Goal: Information Seeking & Learning: Learn about a topic

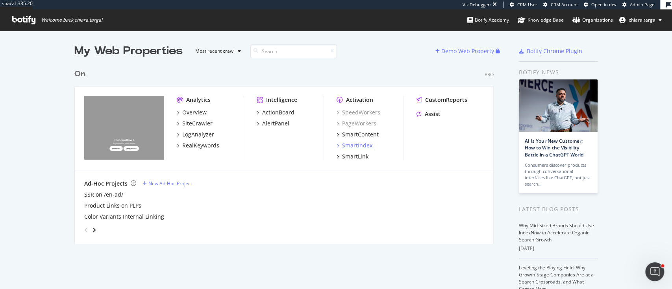
click at [351, 147] on div "SmartIndex" at bounding box center [357, 146] width 30 height 8
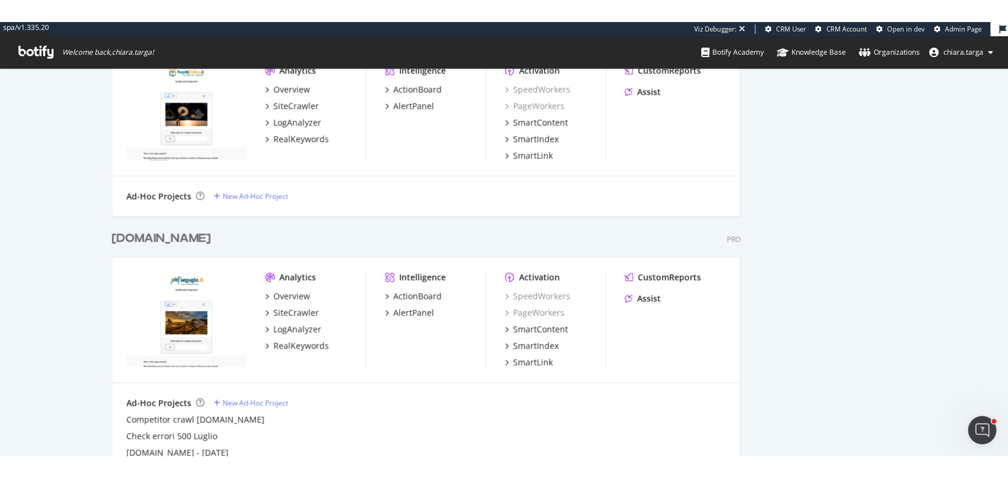
scroll to position [1245, 0]
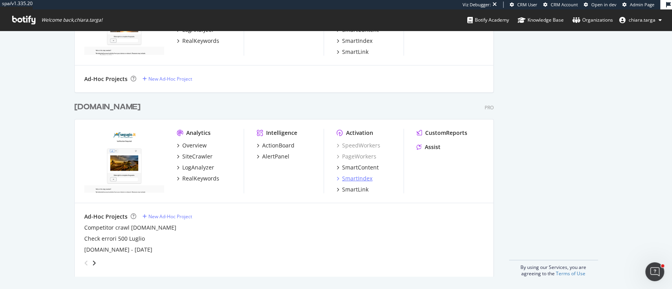
click at [356, 181] on div "SmartIndex" at bounding box center [357, 179] width 30 height 8
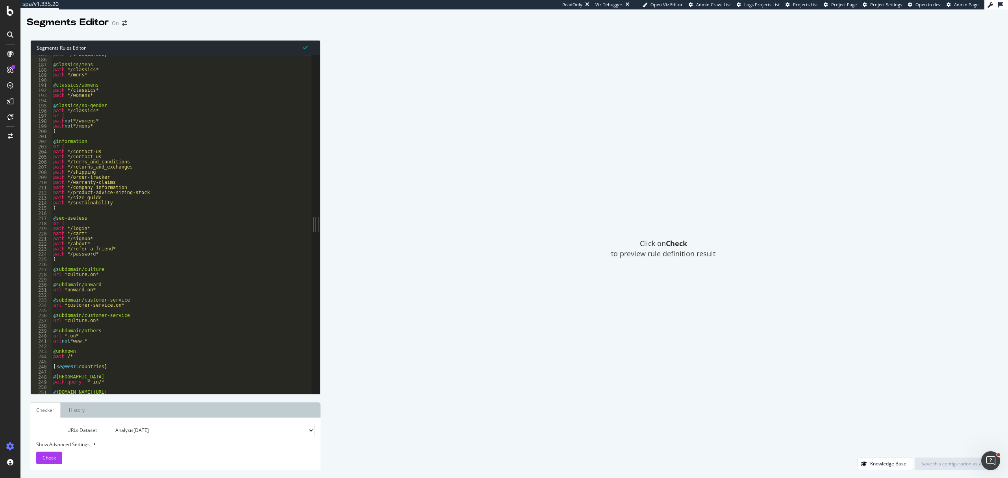
scroll to position [945, 0]
click at [96, 297] on div "path */transparency* @ classics/mens path */classics* path */mens* @ classics/w…" at bounding box center [178, 226] width 252 height 349
click at [96, 293] on div "path */transparency* @ classics/mens path */classics* path */mens* @ classics/w…" at bounding box center [178, 226] width 252 height 349
click at [99, 290] on div "path */transparency* @ classics/mens path */classics* path */mens* @ classics/w…" at bounding box center [178, 226] width 252 height 349
type textarea "url *onward.on*"
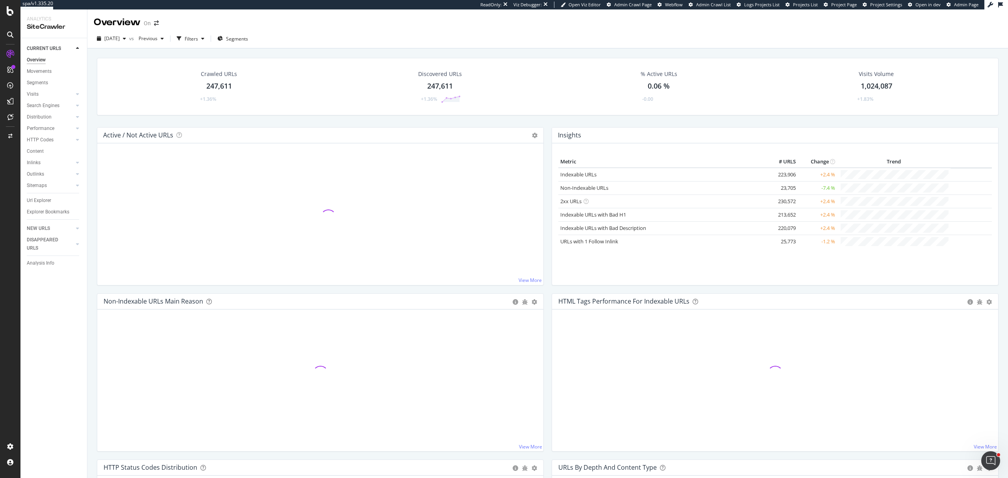
click at [43, 117] on div "Distribution" at bounding box center [39, 117] width 25 height 8
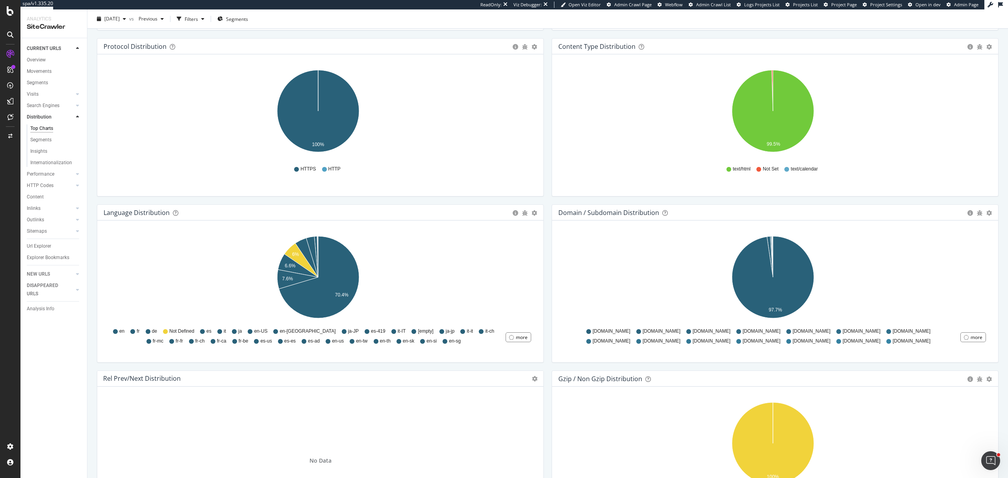
scroll to position [788, 0]
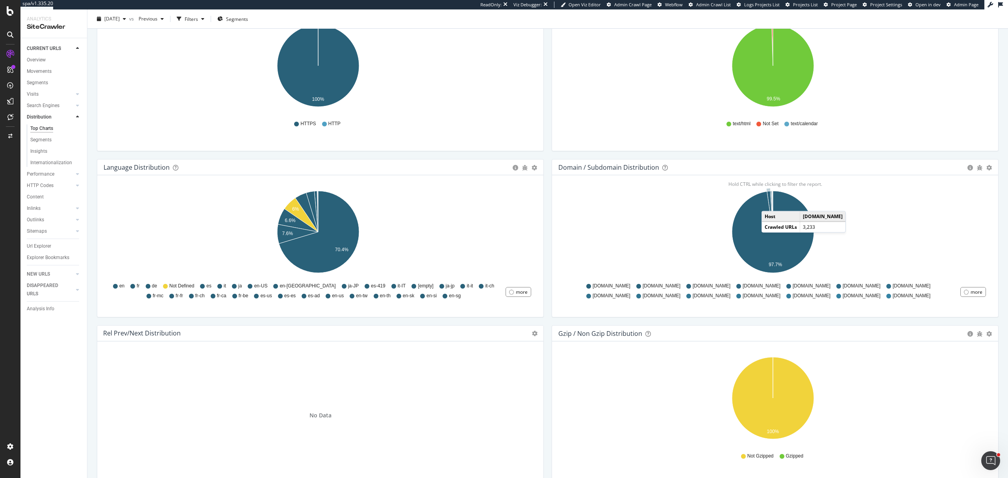
click at [767, 205] on icon "A chart." at bounding box center [770, 211] width 6 height 41
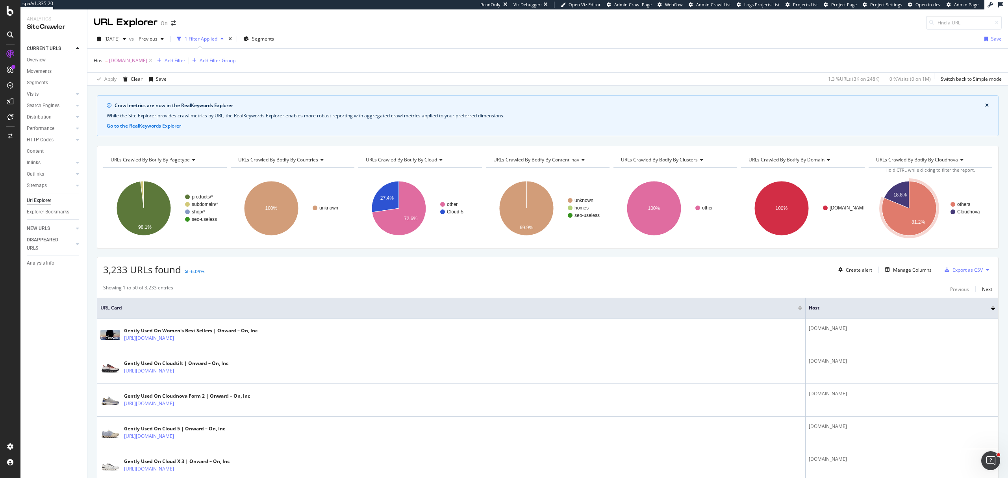
click at [897, 266] on div "Create alert Manage Columns Export as CSV" at bounding box center [913, 269] width 157 height 13
click at [899, 274] on div "Manage Columns" at bounding box center [907, 269] width 50 height 9
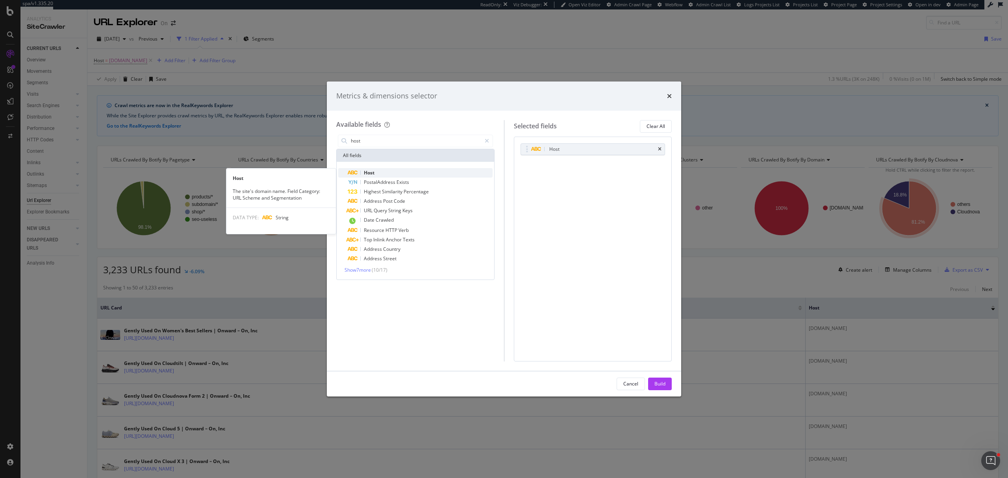
type input "host"
click at [402, 177] on div "Host" at bounding box center [420, 172] width 145 height 9
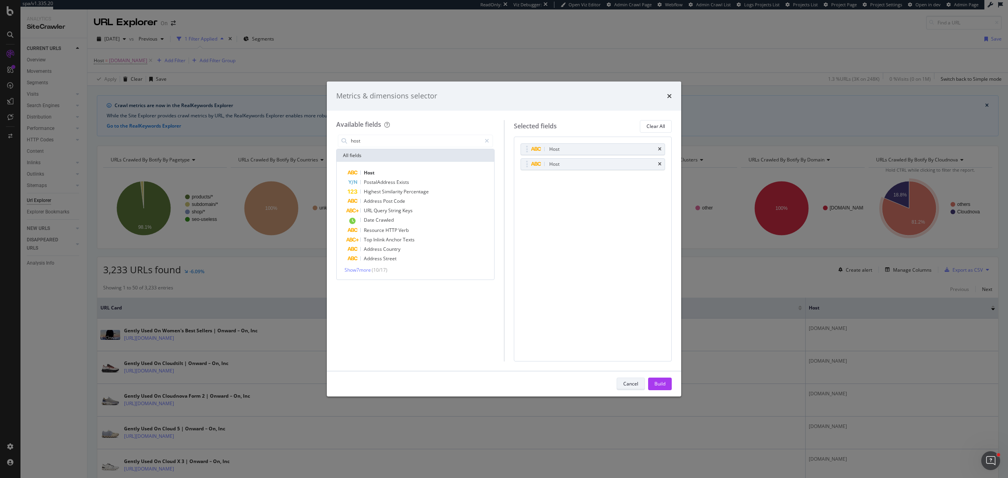
click at [638, 379] on div "Cancel" at bounding box center [630, 384] width 15 height 11
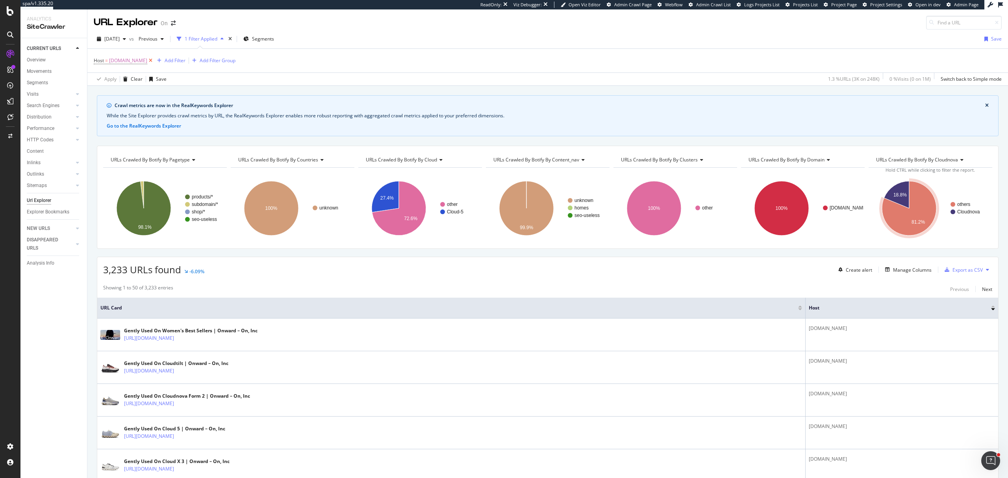
click at [148, 62] on icon at bounding box center [150, 61] width 7 height 8
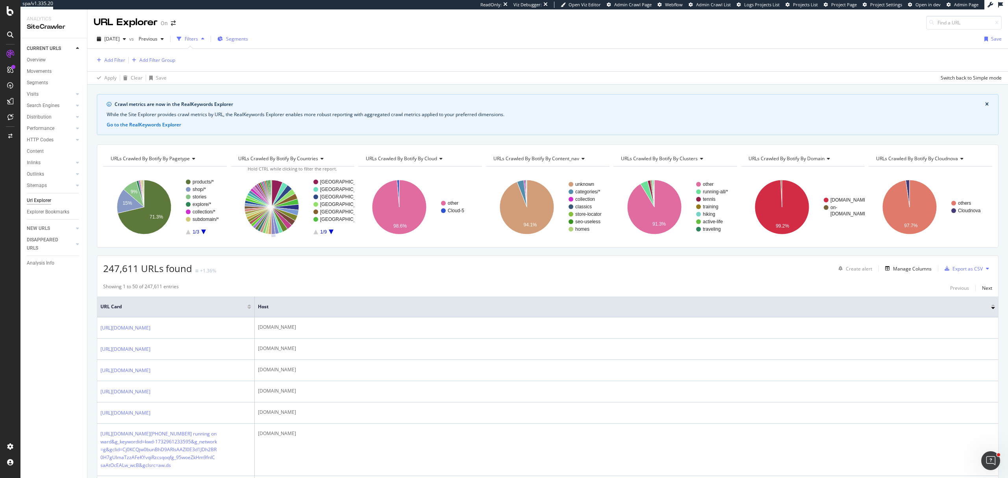
click at [246, 45] on button "Segments" at bounding box center [232, 39] width 37 height 13
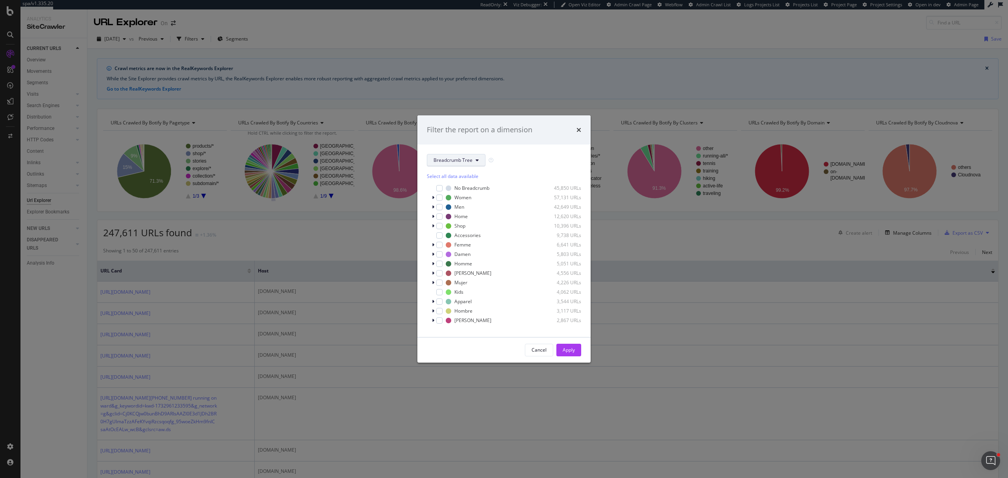
click at [469, 158] on span "Breadcrumb Tree" at bounding box center [453, 160] width 39 height 7
click at [457, 262] on span "domain" at bounding box center [459, 261] width 51 height 7
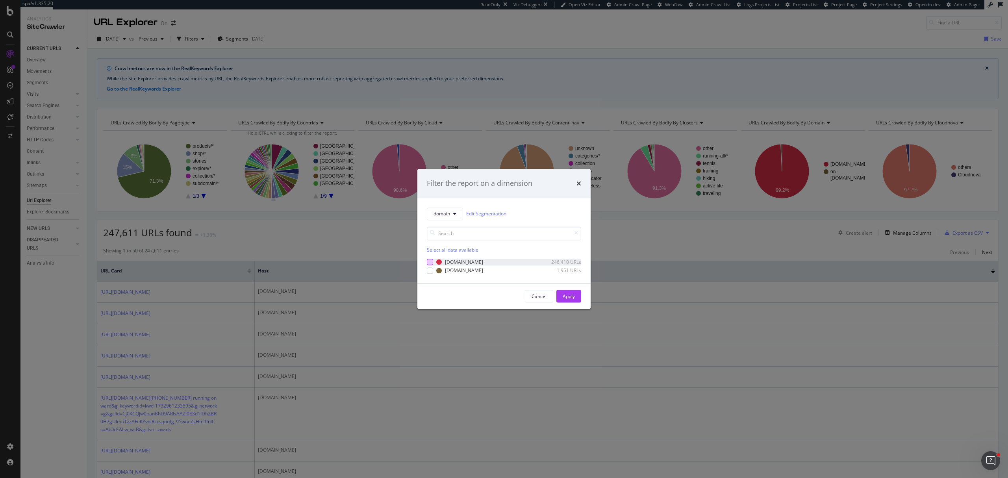
click at [429, 262] on div "modal" at bounding box center [430, 262] width 6 height 6
click at [571, 298] on div "Apply" at bounding box center [569, 296] width 12 height 7
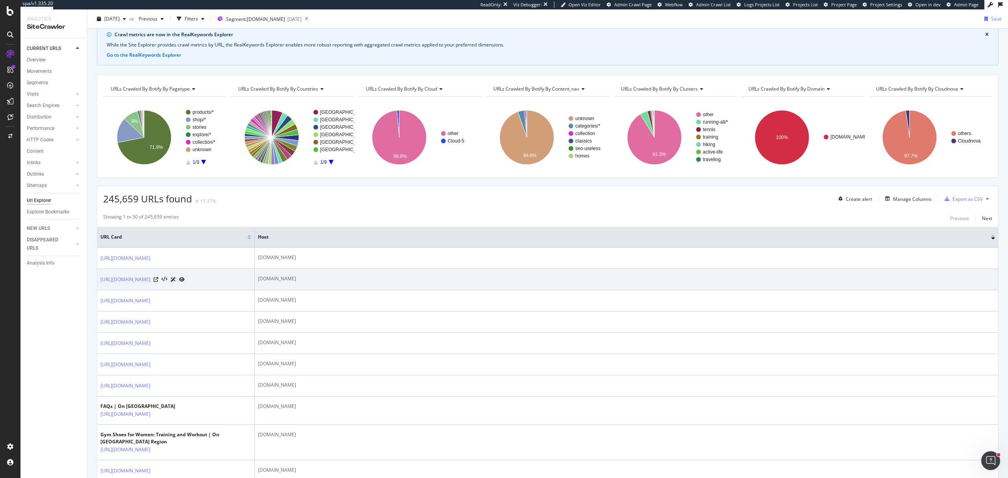
scroll to position [52, 0]
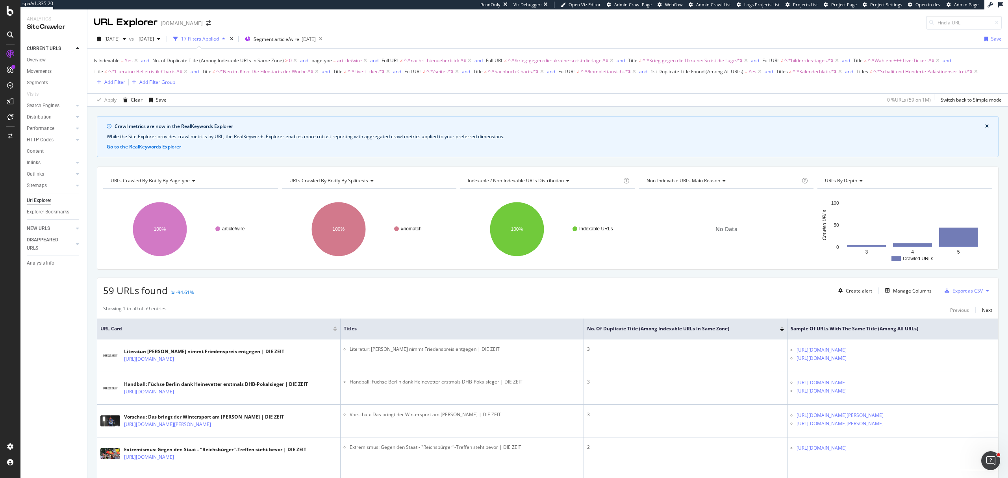
scroll to position [87, 0]
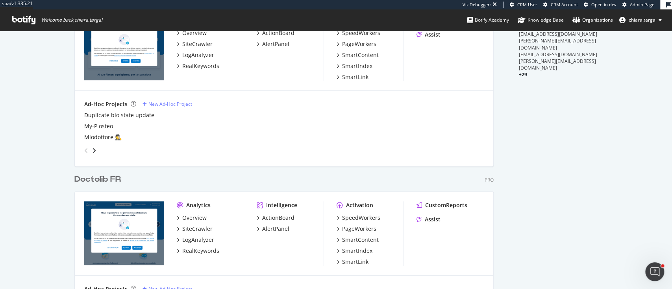
scroll to position [262, 0]
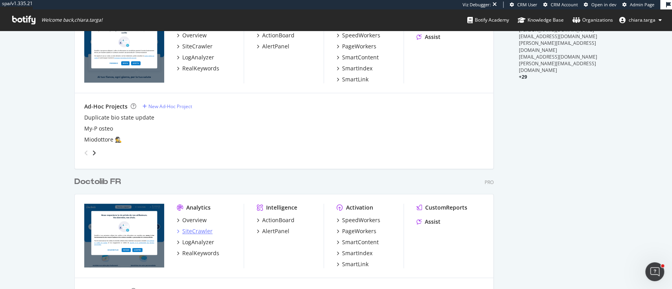
click at [195, 230] on div "SiteCrawler" at bounding box center [197, 232] width 30 height 8
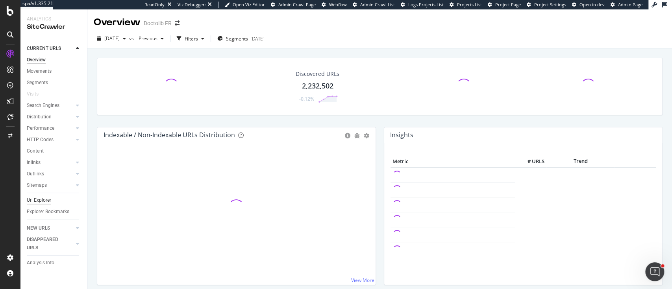
click at [35, 201] on div "Url Explorer" at bounding box center [39, 201] width 24 height 8
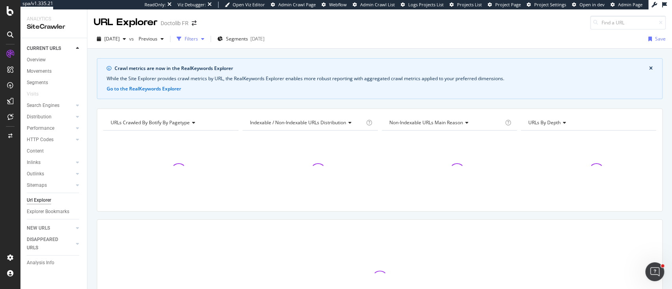
click at [185, 42] on div "button" at bounding box center [179, 38] width 11 height 11
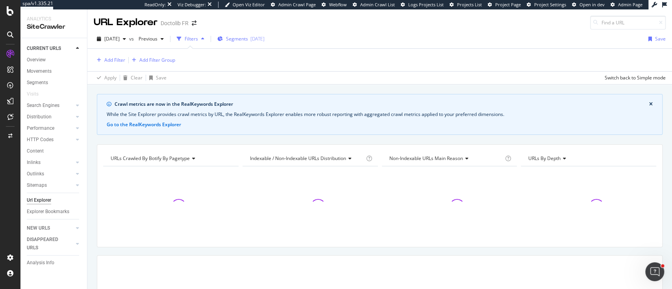
click at [243, 35] on span "Segments" at bounding box center [237, 38] width 22 height 7
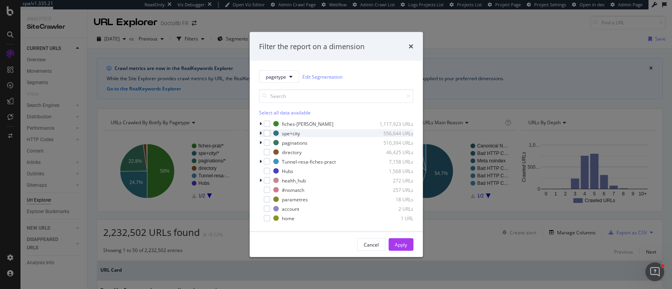
click at [260, 132] on icon "modal" at bounding box center [261, 133] width 2 height 5
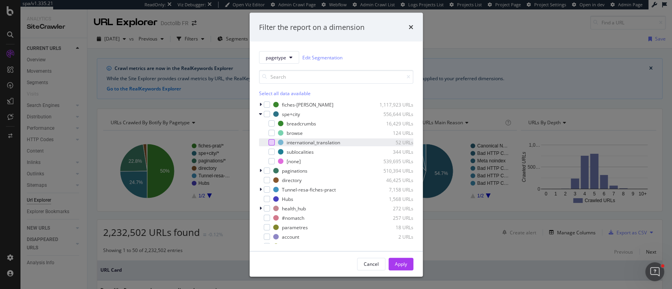
click at [271, 143] on div "modal" at bounding box center [272, 142] width 6 height 6
click at [398, 266] on div "Apply" at bounding box center [401, 264] width 12 height 7
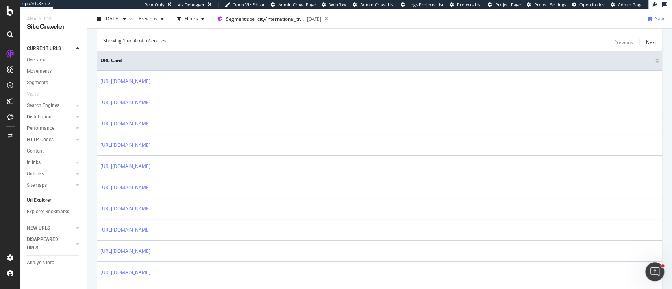
scroll to position [52, 0]
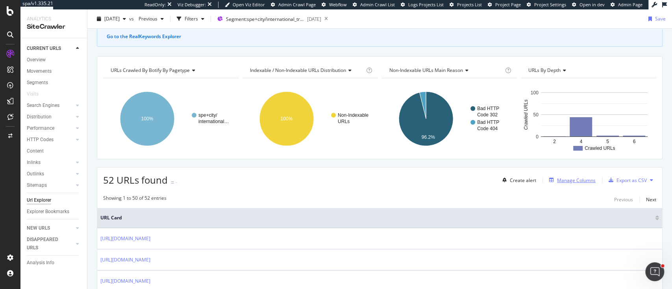
click at [586, 177] on div "Manage Columns" at bounding box center [576, 180] width 39 height 7
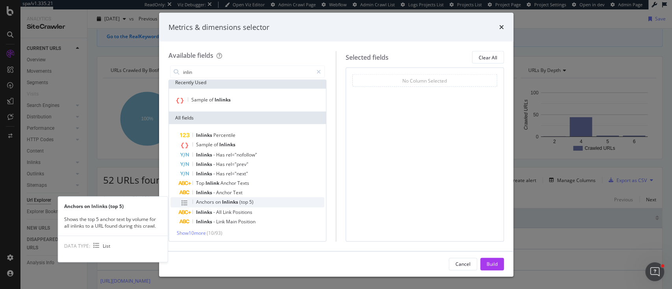
scroll to position [5, 0]
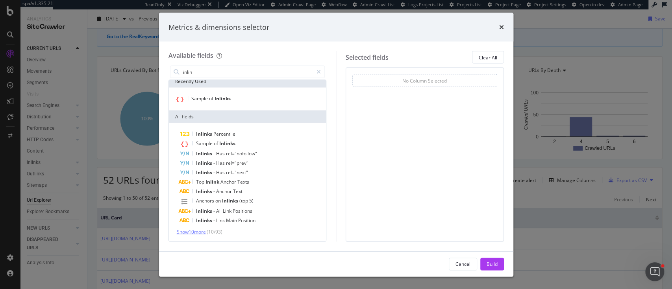
click at [202, 229] on span "Show 10 more" at bounding box center [191, 232] width 29 height 7
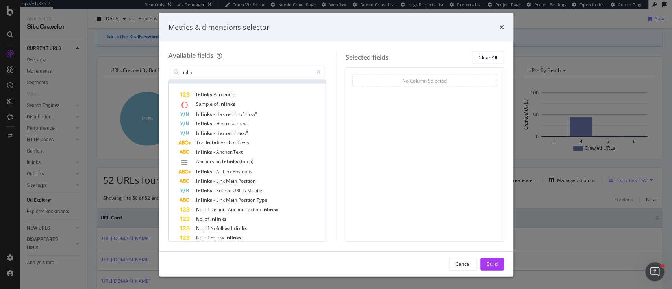
scroll to position [58, 0]
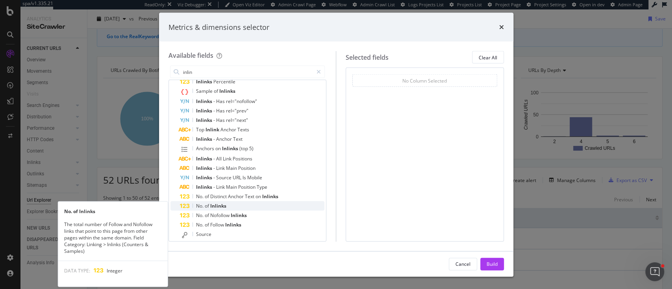
click at [231, 209] on div "No. of Inlinks" at bounding box center [252, 206] width 145 height 9
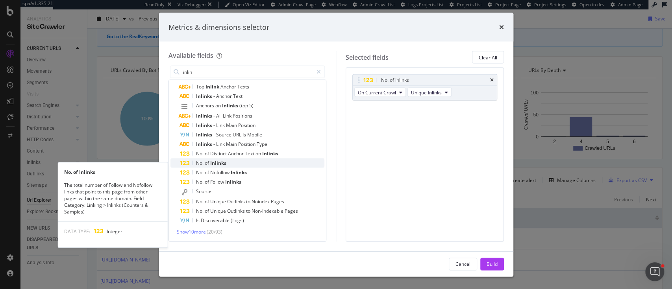
scroll to position [0, 0]
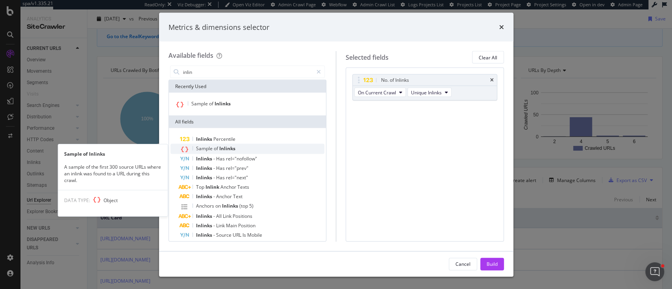
click at [239, 145] on div "Sample of Inlinks" at bounding box center [252, 149] width 145 height 10
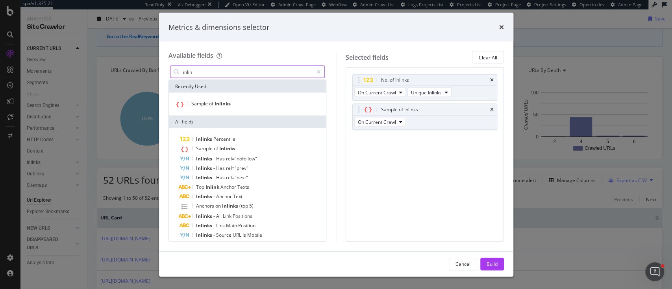
click at [236, 74] on input "inlin" at bounding box center [247, 72] width 131 height 12
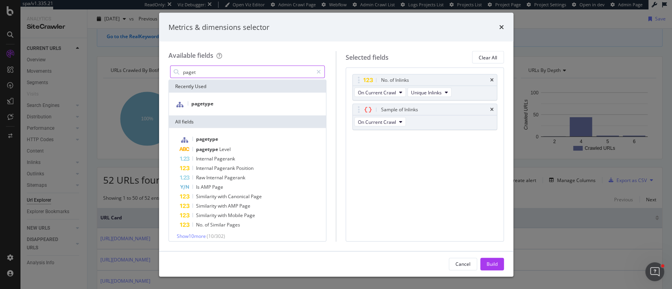
type input "paget"
click at [233, 96] on div "pagetype" at bounding box center [248, 104] width 158 height 23
click at [232, 98] on div "pagetype" at bounding box center [248, 104] width 158 height 23
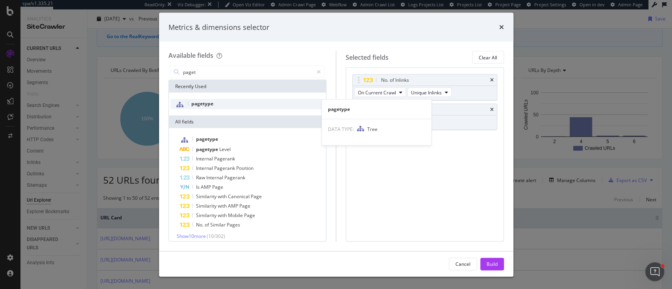
click at [230, 102] on div "pagetype" at bounding box center [248, 104] width 154 height 10
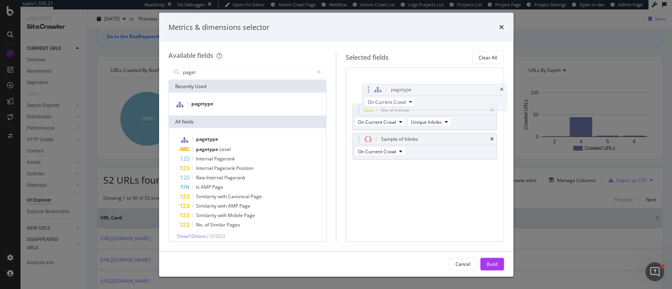
drag, startPoint x: 359, startPoint y: 140, endPoint x: 369, endPoint y: 91, distance: 50.2
click at [369, 91] on body "spa/v1.335.21 ReadOnly: Viz Debugger: Open Viz Editor Admin Crawl Page Webflow …" at bounding box center [336, 144] width 672 height 289
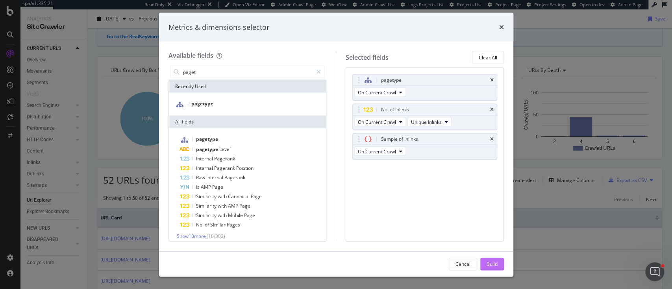
click at [490, 261] on div "Build" at bounding box center [492, 264] width 11 height 7
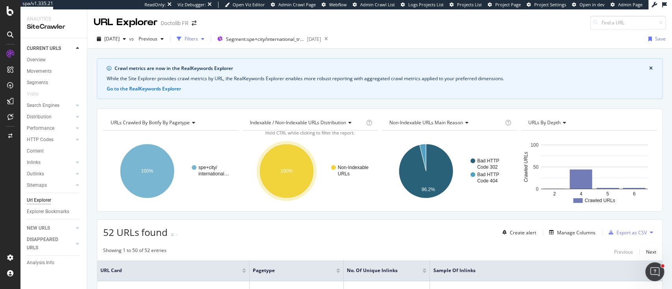
click at [208, 43] on div "Filters" at bounding box center [191, 39] width 34 height 12
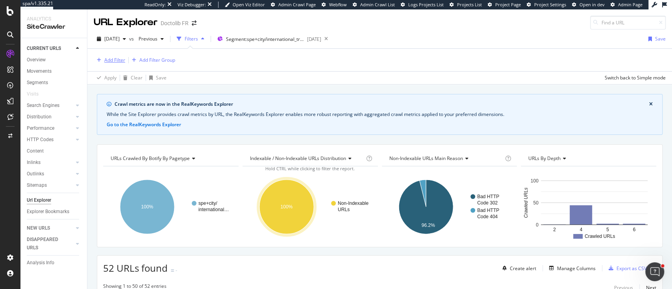
click at [118, 58] on div "Add Filter" at bounding box center [114, 60] width 21 height 7
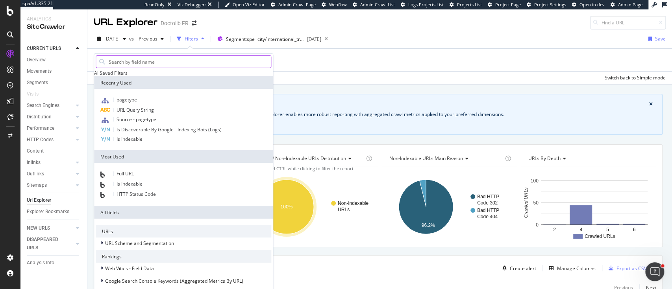
click at [127, 65] on input "text" at bounding box center [189, 62] width 163 height 12
type input "path"
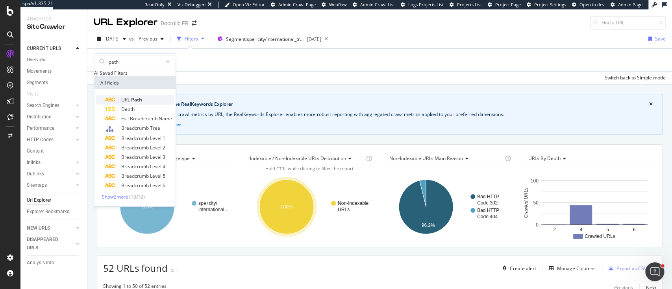
click at [145, 105] on div "URL Path" at bounding box center [139, 99] width 69 height 9
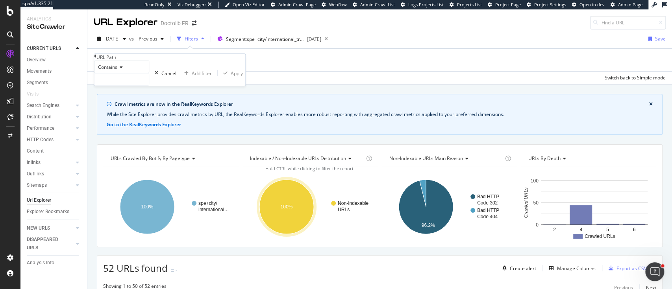
click at [123, 73] on div "Contains" at bounding box center [121, 67] width 55 height 13
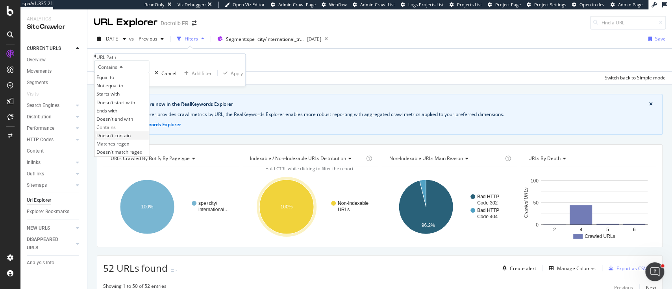
click at [123, 139] on span "Doesn't contain" at bounding box center [113, 135] width 34 height 7
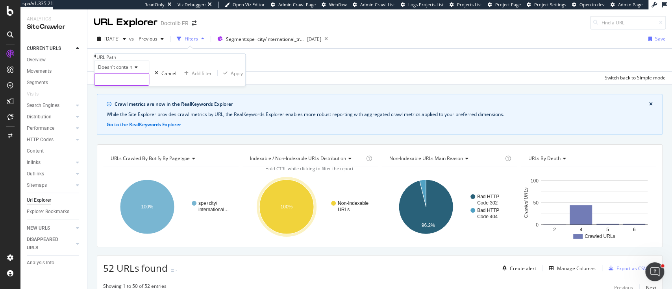
click at [143, 85] on input "text" at bounding box center [122, 80] width 54 height 12
type input "/join"
click at [242, 77] on div "Apply" at bounding box center [248, 73] width 12 height 7
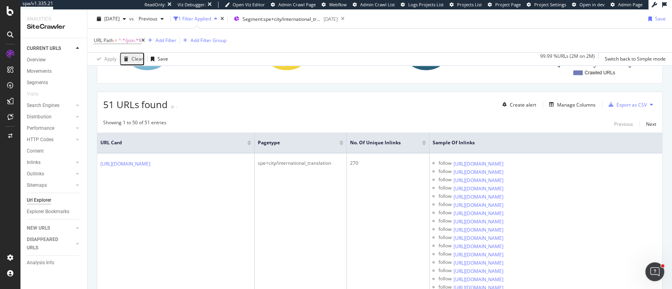
scroll to position [217, 0]
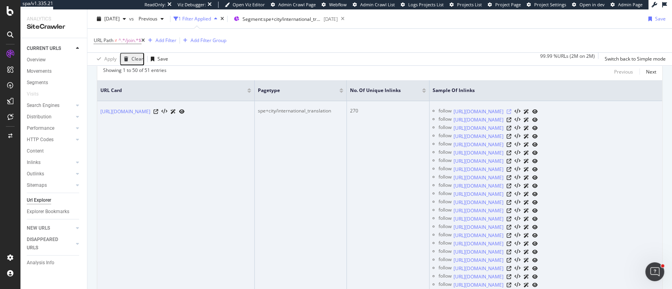
click at [512, 111] on icon at bounding box center [509, 111] width 5 height 5
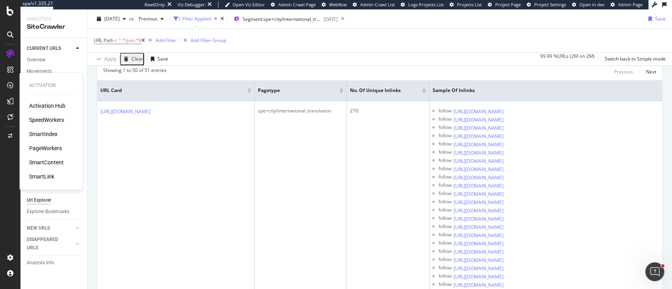
click at [43, 145] on div "PageWorkers" at bounding box center [45, 149] width 33 height 8
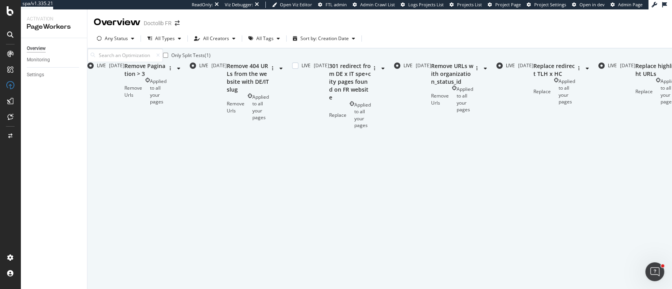
scroll to position [52, 0]
click at [351, 129] on div "Replace Applied to all your pages" at bounding box center [350, 115] width 42 height 27
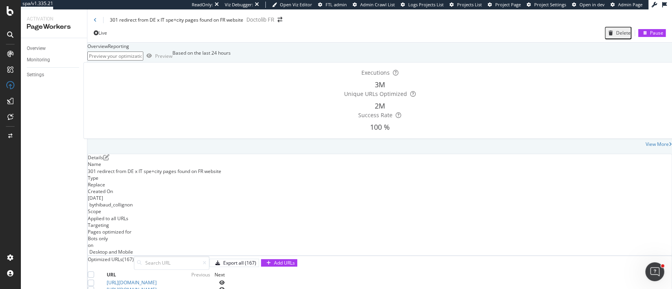
scroll to position [210, 0]
click at [256, 260] on div "Export all (167)" at bounding box center [234, 263] width 44 height 7
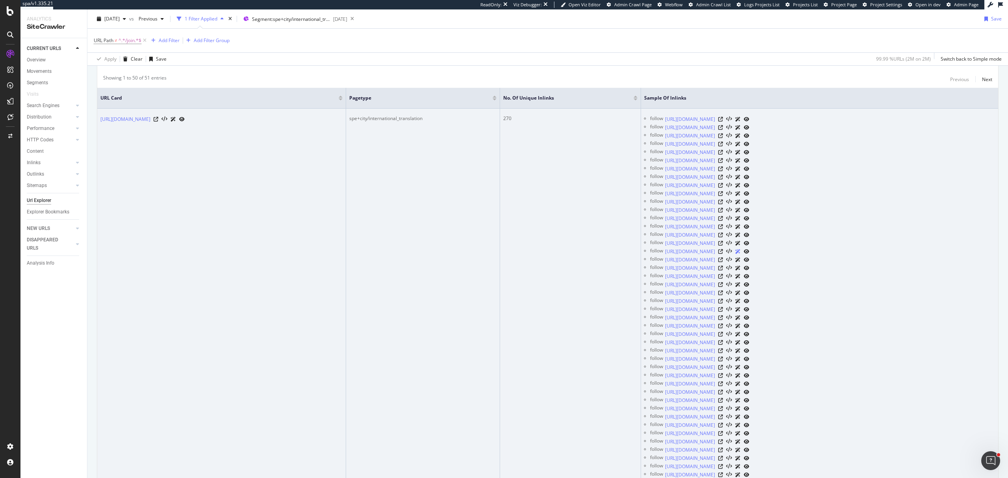
scroll to position [210, 0]
click at [723, 229] on icon at bounding box center [720, 227] width 5 height 5
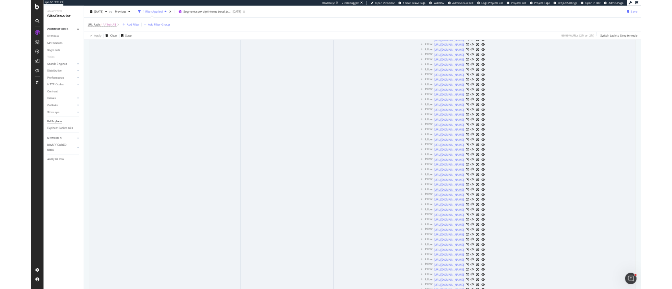
scroll to position [788, 0]
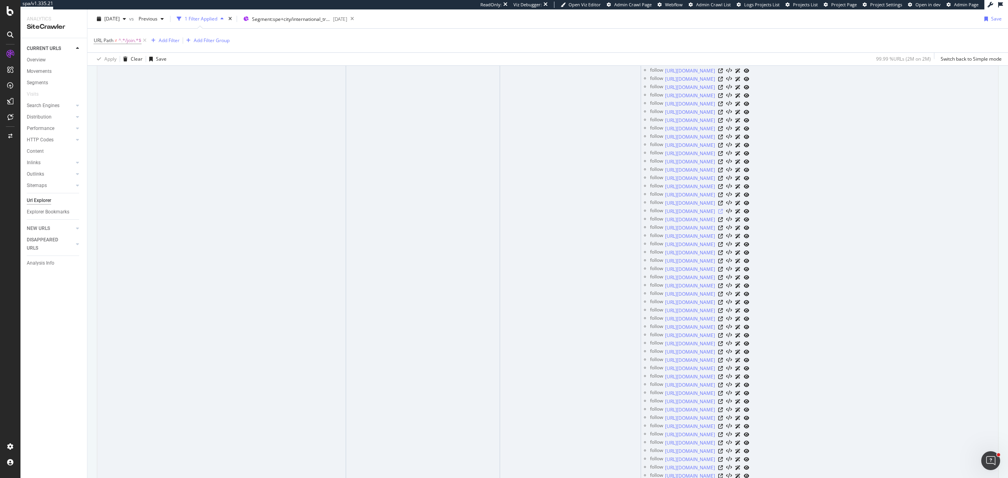
click at [723, 214] on icon at bounding box center [720, 211] width 5 height 5
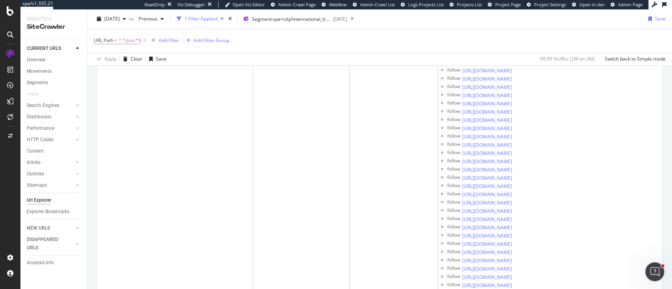
click at [45, 59] on div "Overview" at bounding box center [36, 60] width 19 height 8
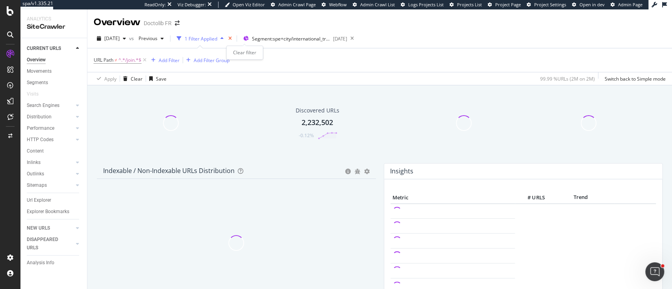
click at [232, 36] on icon "times" at bounding box center [230, 38] width 4 height 5
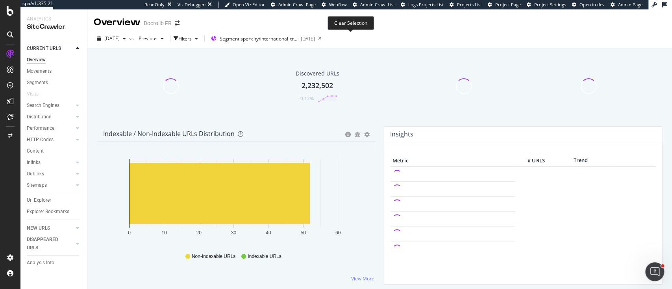
click at [325, 38] on icon at bounding box center [320, 38] width 10 height 11
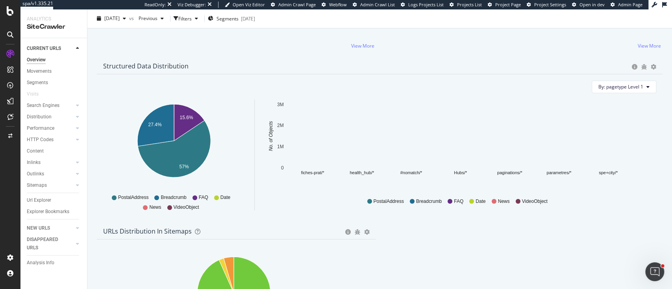
scroll to position [735, 0]
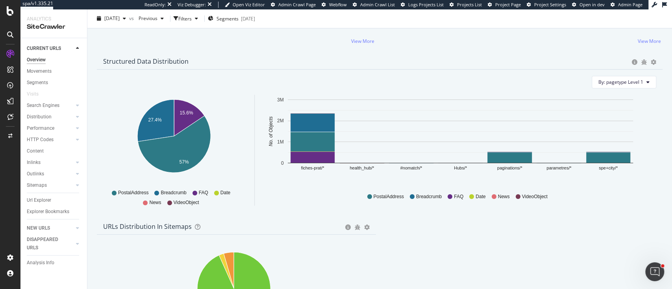
click at [46, 89] on div "Visits" at bounding box center [57, 94] width 60 height 11
click at [46, 85] on div "Segments" at bounding box center [37, 83] width 21 height 8
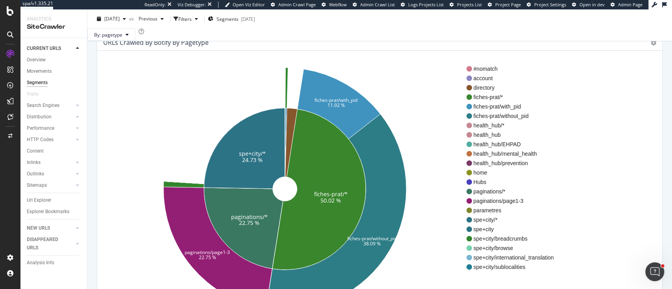
scroll to position [52, 0]
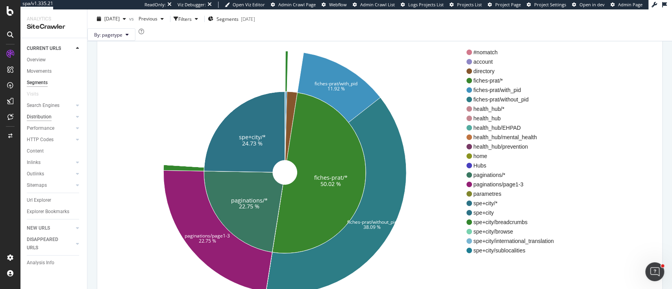
click at [45, 117] on div "Distribution" at bounding box center [39, 117] width 25 height 8
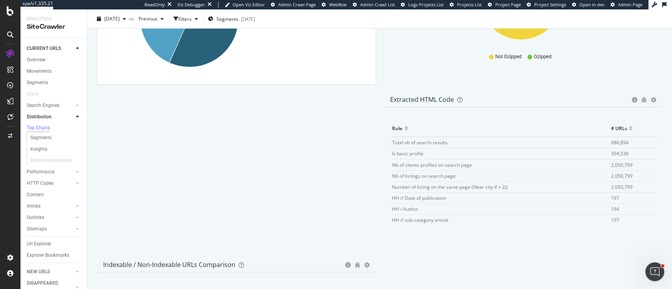
scroll to position [12, 0]
click at [609, 222] on td "6,698" at bounding box center [633, 219] width 48 height 11
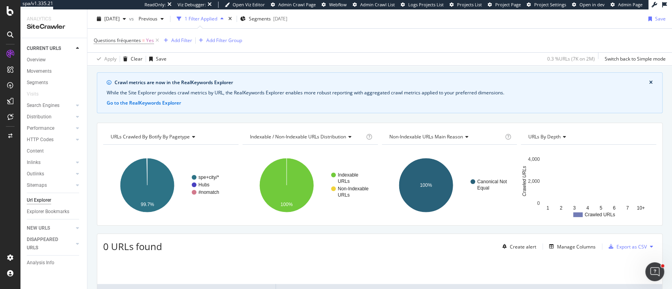
scroll to position [7, 0]
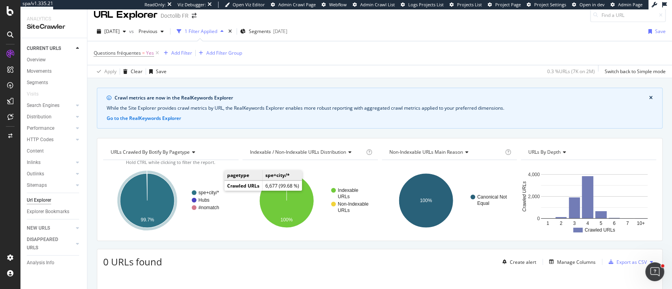
click at [217, 191] on text "spe+city/*" at bounding box center [209, 193] width 21 height 6
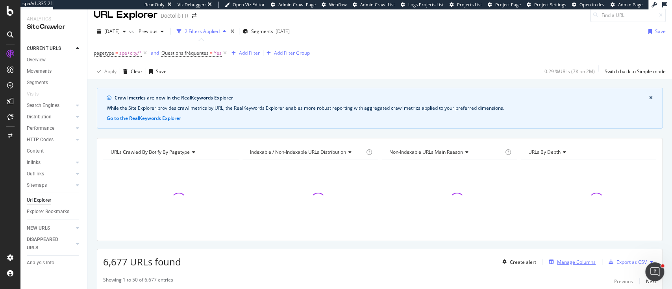
click at [568, 259] on div "Manage Columns" at bounding box center [576, 262] width 39 height 7
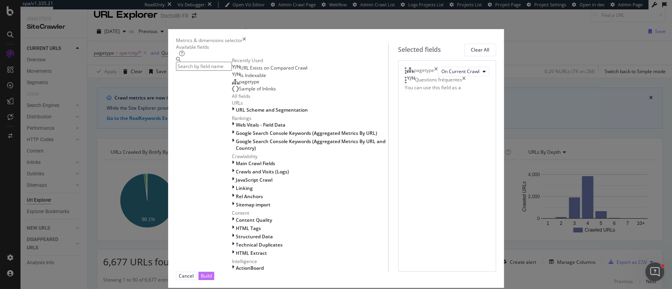
click at [214, 272] on button "Build" at bounding box center [207, 276] width 16 height 8
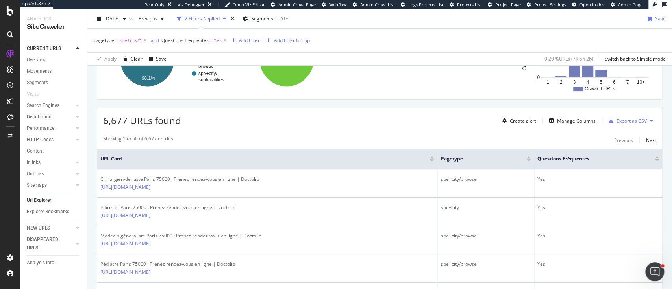
scroll to position [165, 0]
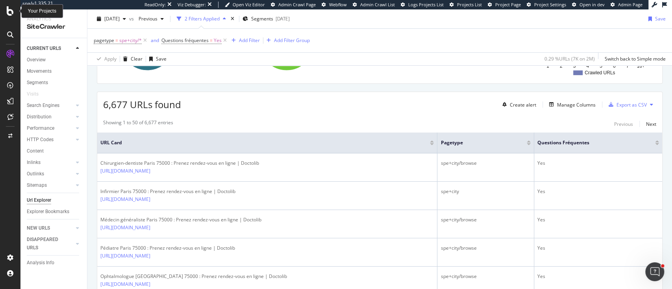
click at [4, 15] on div at bounding box center [10, 10] width 19 height 9
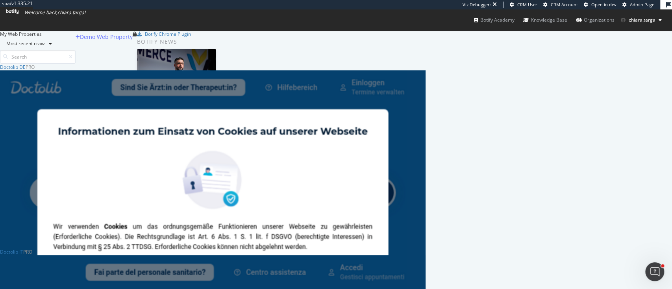
scroll to position [158, 0]
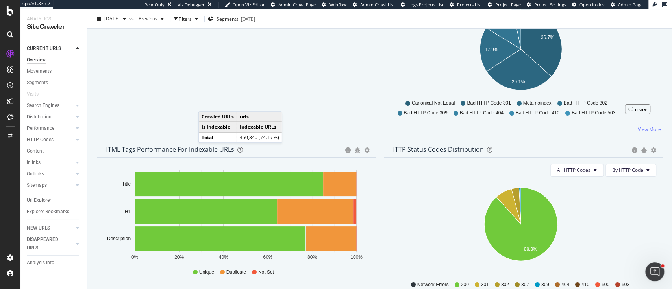
scroll to position [315, 0]
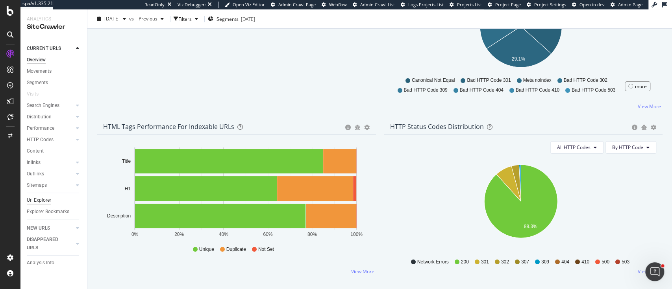
click at [37, 198] on div "Url Explorer" at bounding box center [39, 201] width 24 height 8
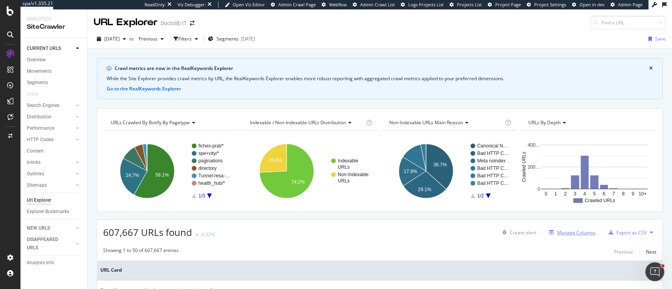
click at [575, 232] on div "Manage Columns" at bounding box center [576, 233] width 39 height 7
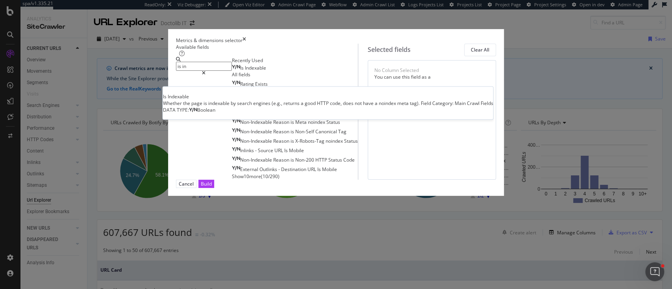
type input "is in"
click at [232, 71] on div "Is Indexable" at bounding box center [249, 68] width 34 height 6
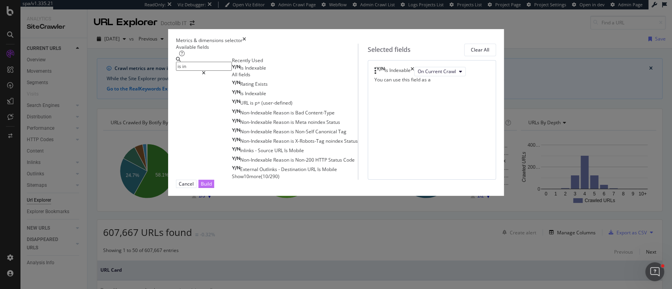
click at [214, 188] on button "Build" at bounding box center [207, 184] width 16 height 8
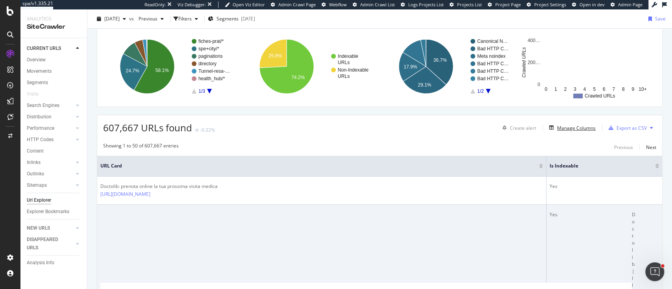
scroll to position [158, 0]
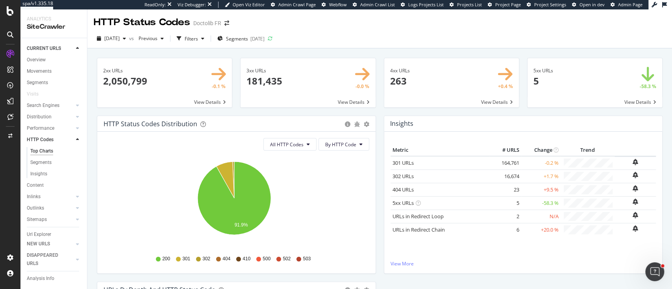
scroll to position [27, 0]
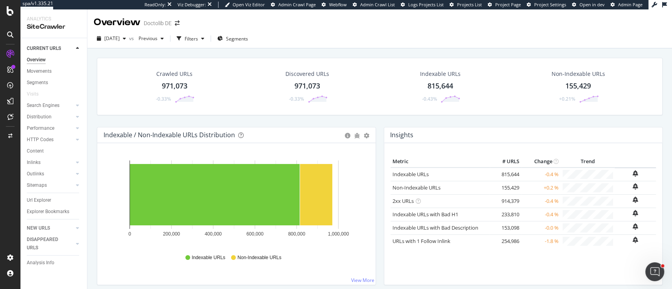
click at [11, 17] on div at bounding box center [10, 144] width 20 height 289
click at [11, 13] on icon at bounding box center [10, 10] width 7 height 9
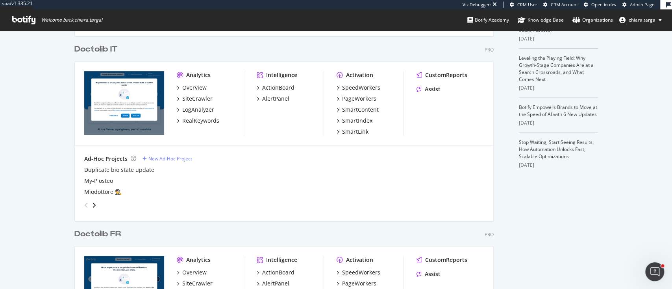
scroll to position [367, 0]
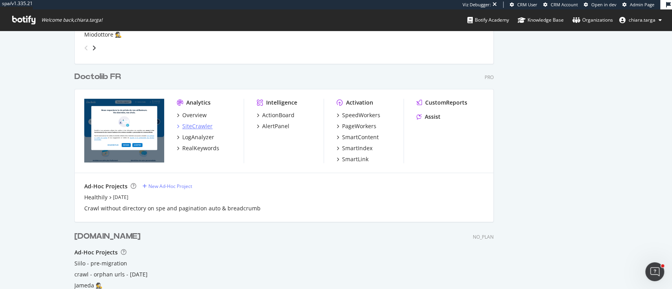
click at [195, 122] on div "SiteCrawler" at bounding box center [197, 126] width 30 height 8
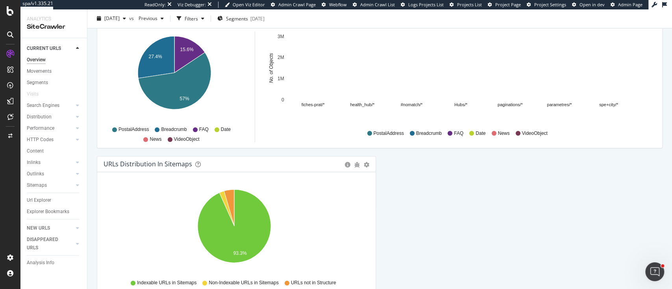
scroll to position [945, 0]
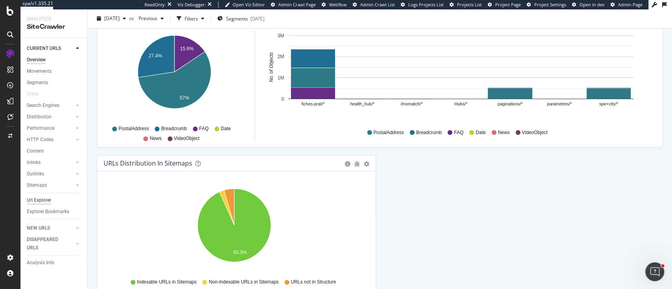
click at [40, 202] on div "Url Explorer" at bounding box center [39, 201] width 24 height 8
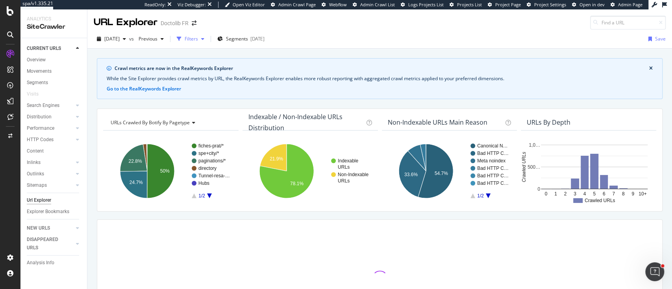
click at [198, 37] on div "Filters" at bounding box center [191, 38] width 13 height 7
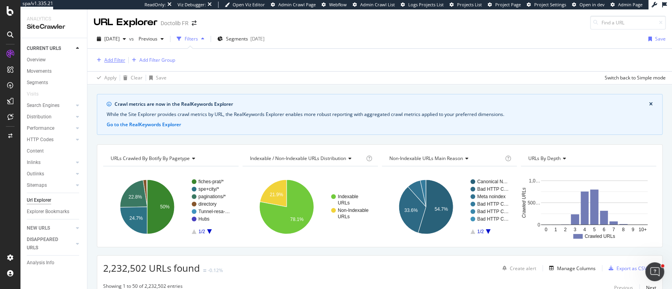
click at [109, 62] on div "Add Filter" at bounding box center [114, 60] width 21 height 7
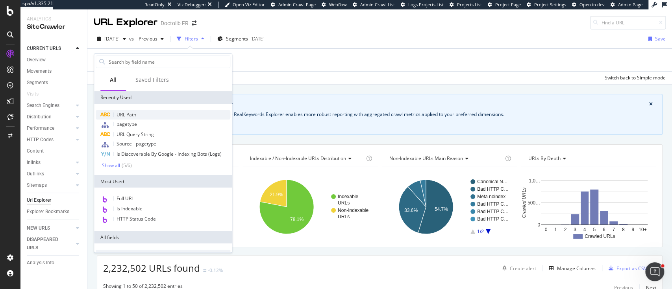
click at [125, 116] on span "URL Path" at bounding box center [127, 114] width 20 height 7
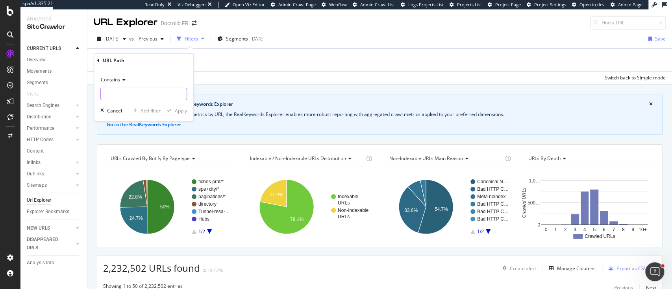
click at [122, 100] on input "text" at bounding box center [144, 94] width 86 height 13
type input "provincia"
click at [173, 114] on div "Apply" at bounding box center [175, 110] width 23 height 7
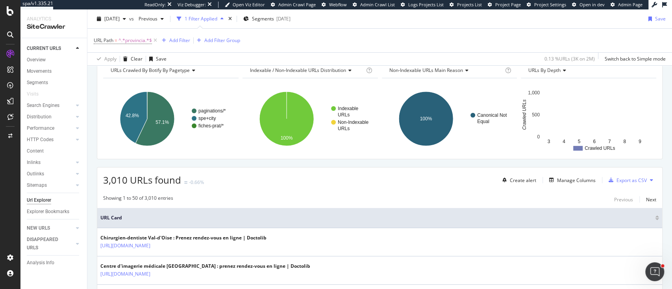
scroll to position [105, 0]
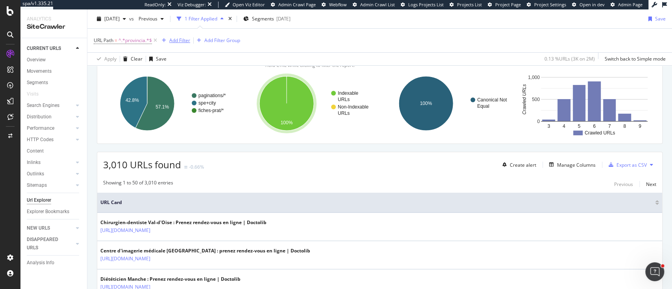
click at [184, 38] on div "Add Filter" at bounding box center [179, 40] width 21 height 7
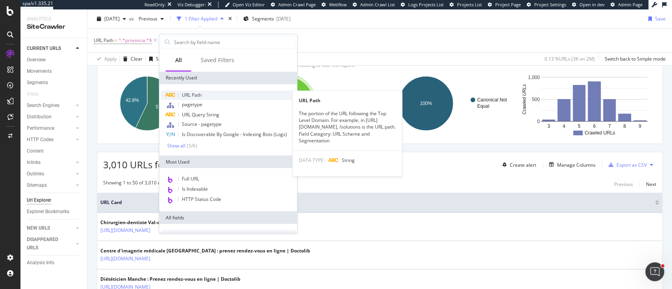
click at [199, 93] on span "URL Path" at bounding box center [192, 95] width 20 height 7
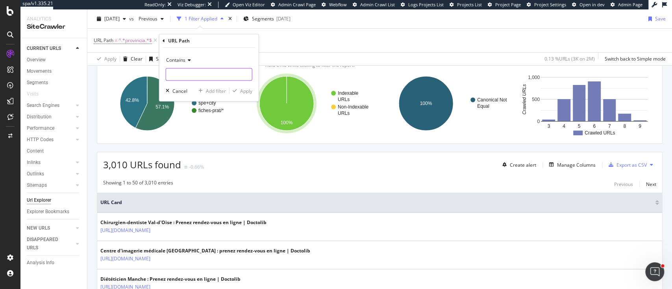
click at [199, 75] on input "text" at bounding box center [209, 74] width 86 height 13
paste input "Provinz"
click at [169, 74] on input "Provinz" at bounding box center [203, 74] width 74 height 13
click at [172, 74] on input "Provinz" at bounding box center [203, 74] width 74 height 13
type input "provinz"
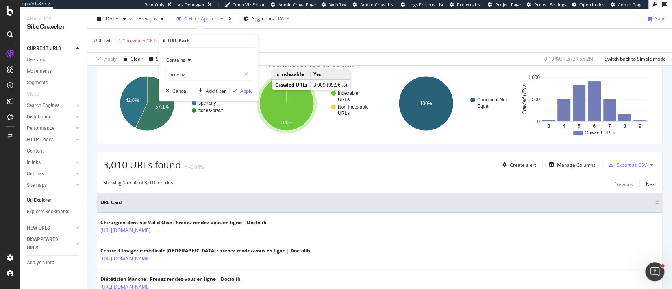
click at [248, 86] on div "Contains provinz Cancel Add filter Apply" at bounding box center [209, 75] width 99 height 54
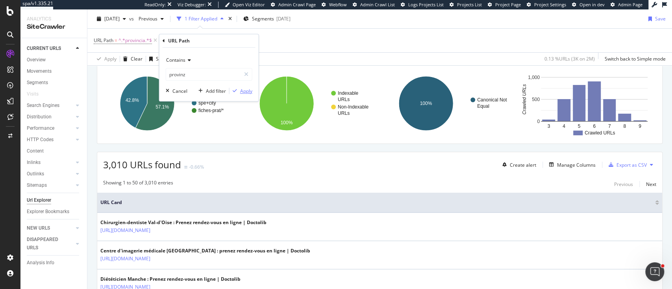
click at [247, 92] on div "Apply" at bounding box center [246, 91] width 12 height 7
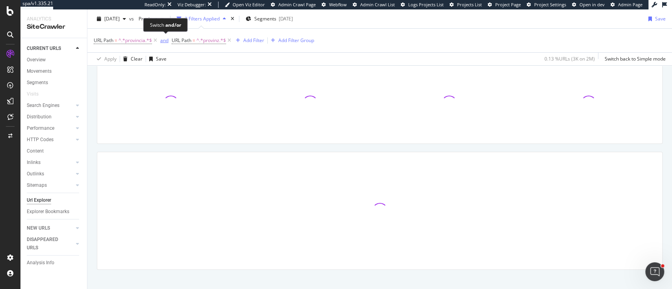
click at [164, 43] on div "and" at bounding box center [164, 40] width 8 height 7
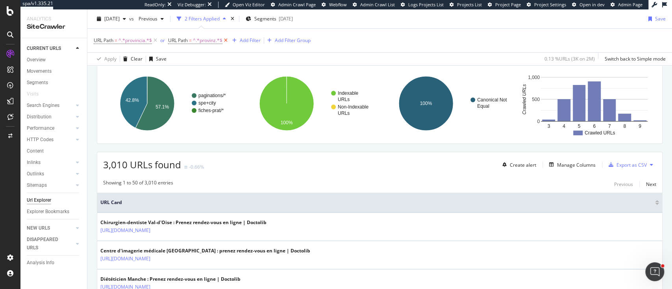
click at [228, 40] on icon at bounding box center [226, 41] width 7 height 8
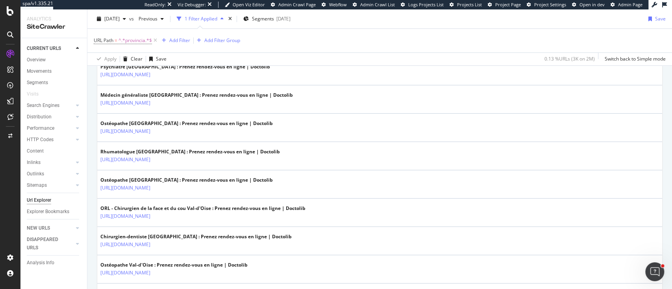
scroll to position [630, 0]
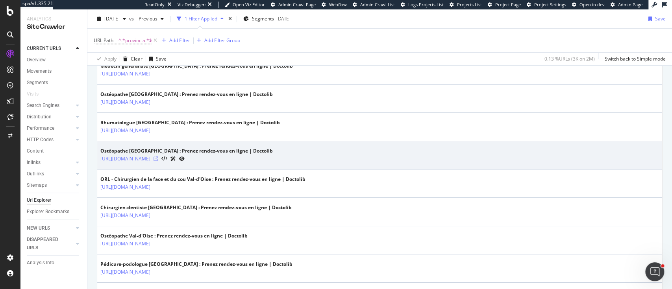
click at [158, 157] on icon at bounding box center [156, 159] width 5 height 5
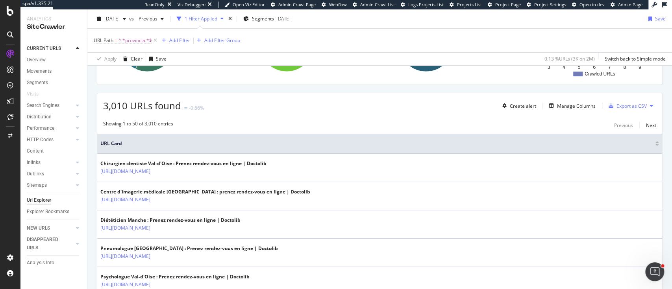
scroll to position [105, 0]
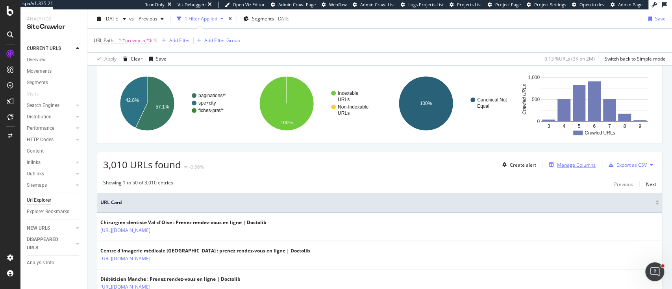
click at [573, 166] on div "Manage Columns" at bounding box center [576, 165] width 39 height 7
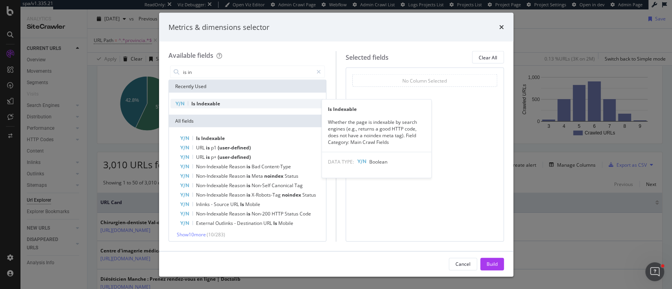
type input "is in"
click at [242, 108] on div "Is Indexable" at bounding box center [248, 103] width 154 height 9
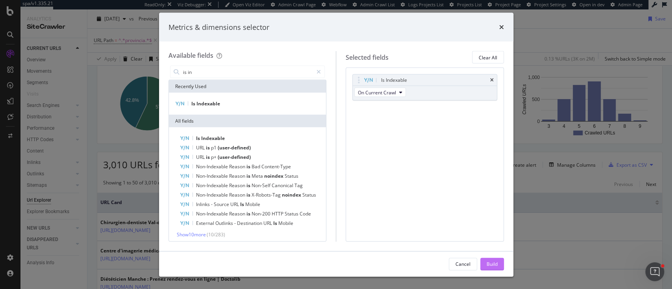
click at [500, 264] on button "Build" at bounding box center [493, 264] width 24 height 13
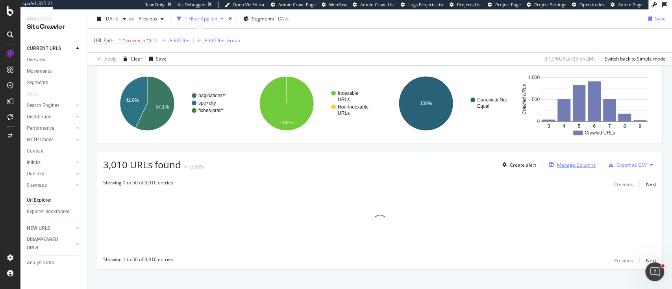
click at [557, 167] on div "Manage Columns" at bounding box center [576, 165] width 39 height 7
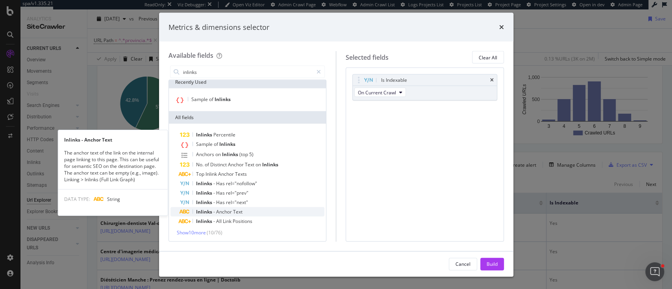
scroll to position [5, 0]
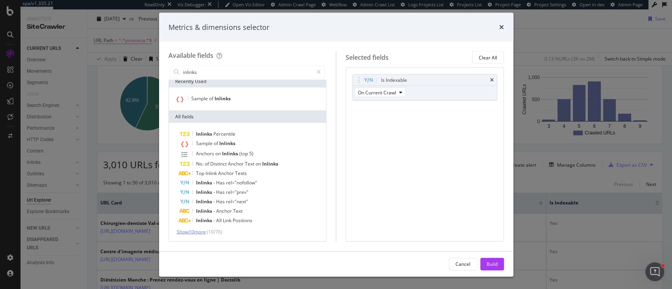
type input "inlinks"
click at [200, 235] on span "Show 10 more" at bounding box center [191, 232] width 29 height 7
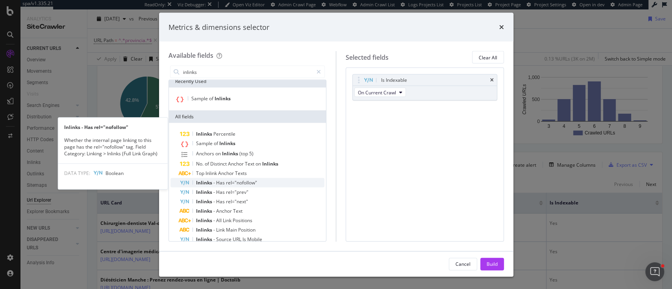
scroll to position [101, 0]
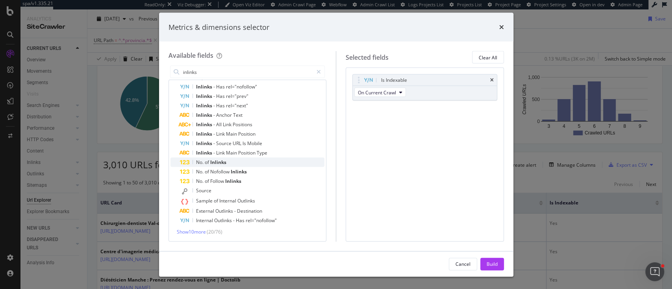
click at [239, 162] on div "No. of Inlinks" at bounding box center [252, 162] width 145 height 9
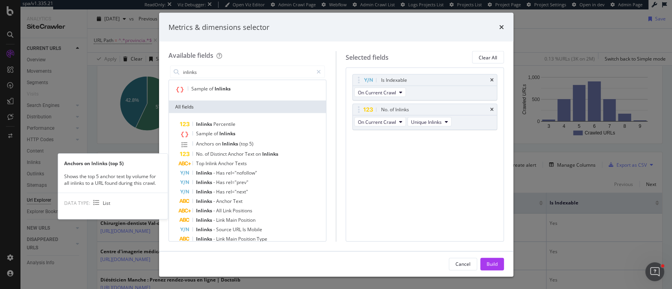
scroll to position [0, 0]
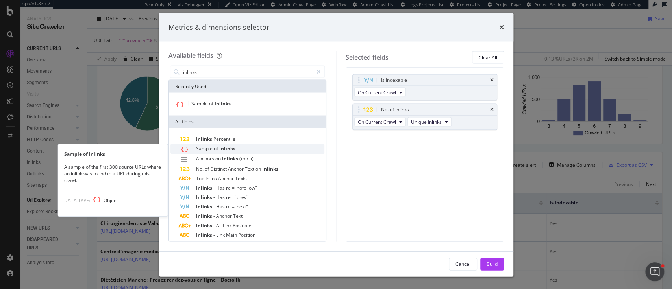
click at [202, 148] on span "Sample" at bounding box center [205, 148] width 18 height 7
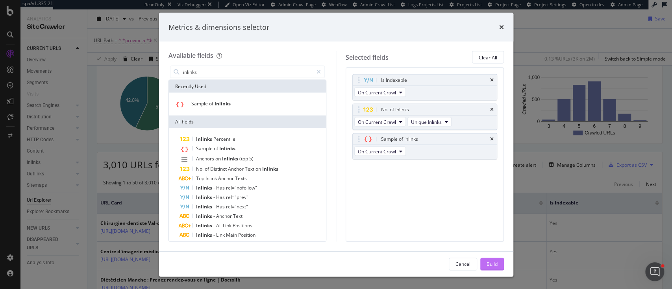
click at [496, 264] on div "Build" at bounding box center [492, 264] width 11 height 7
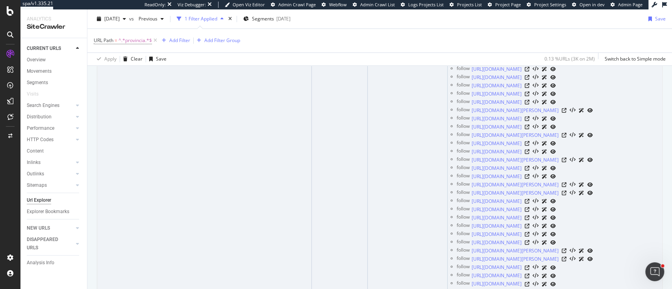
scroll to position [788, 0]
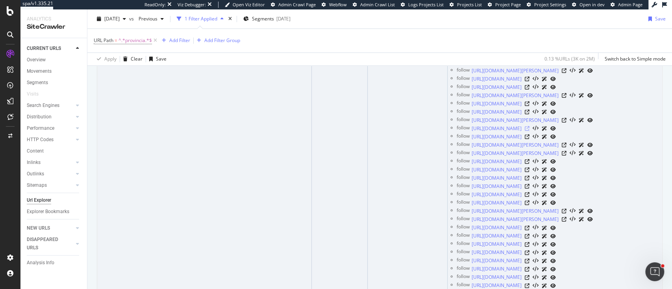
click at [530, 131] on icon at bounding box center [527, 128] width 5 height 5
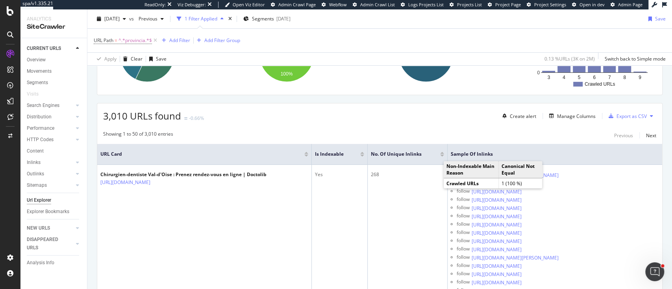
scroll to position [158, 0]
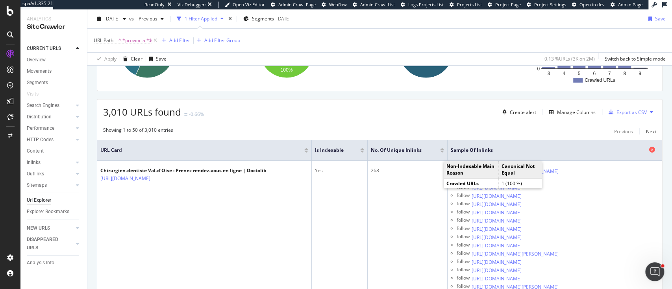
click at [649, 147] on icon at bounding box center [652, 150] width 6 height 6
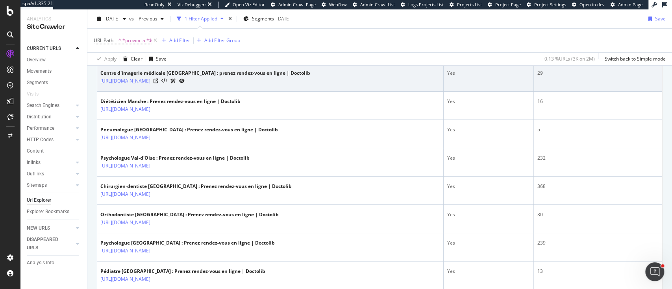
scroll to position [299, 0]
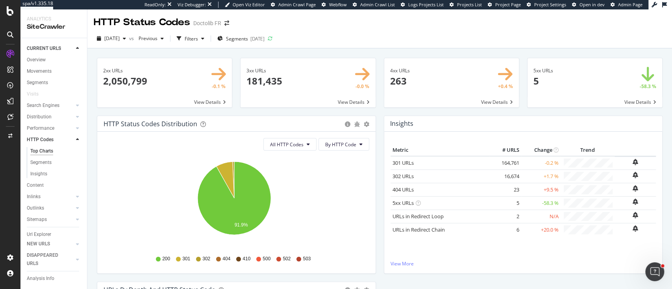
scroll to position [27, 0]
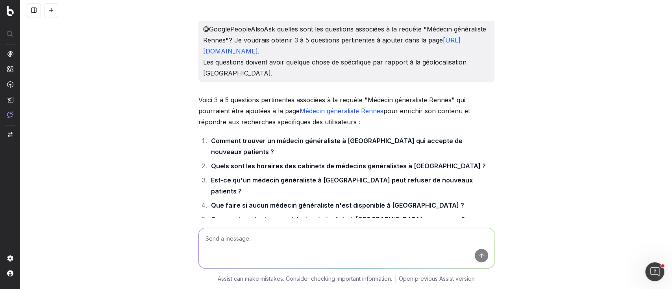
scroll to position [1713, 0]
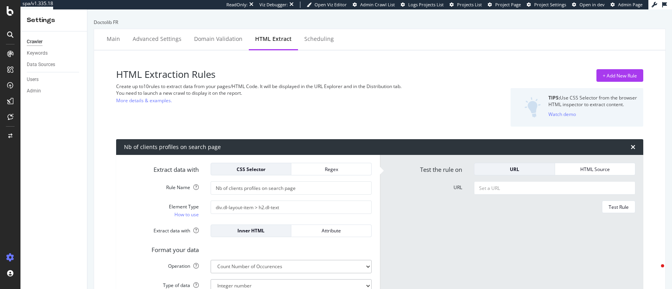
select select "count"
select select "exist"
select select "i"
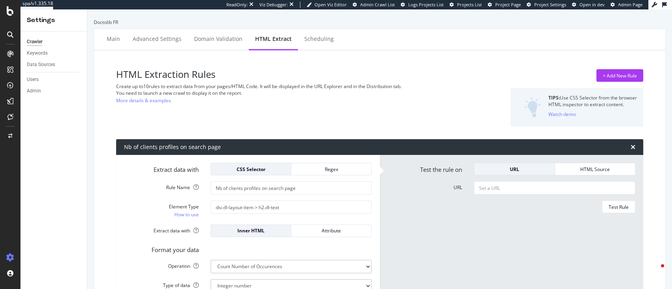
select select "count"
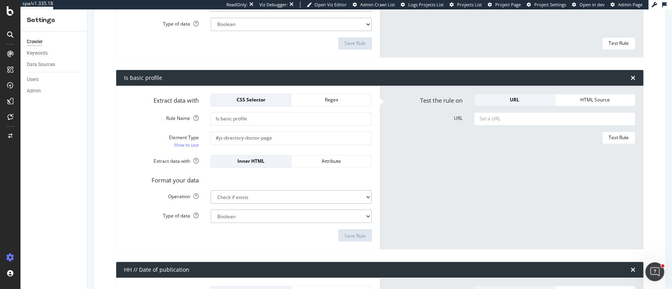
scroll to position [843, 0]
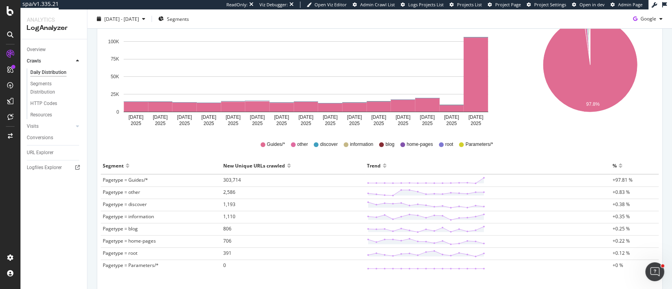
scroll to position [145, 0]
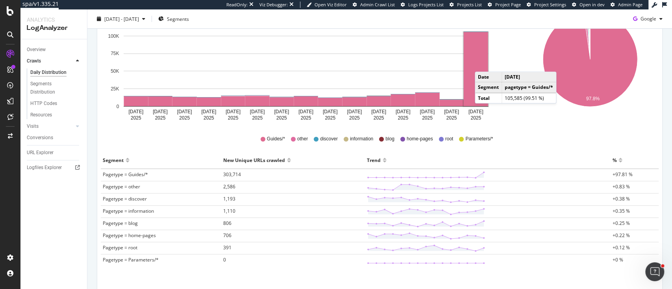
click at [483, 64] on rect "A chart." at bounding box center [476, 69] width 24 height 74
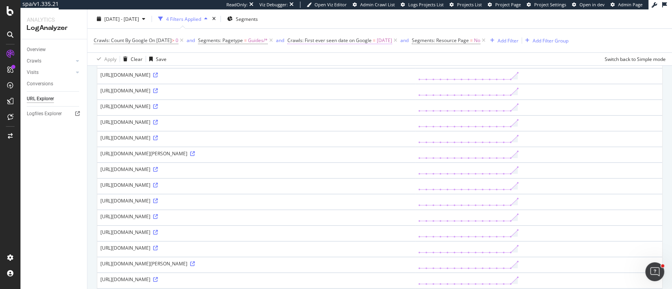
scroll to position [302, 0]
drag, startPoint x: 301, startPoint y: 188, endPoint x: 317, endPoint y: 187, distance: 17.0
click at [317, 187] on div "https://www.raileurope.com/en-au/destinations/giessen-utrecht-train?cmpid=&ef_i…" at bounding box center [256, 184] width 312 height 7
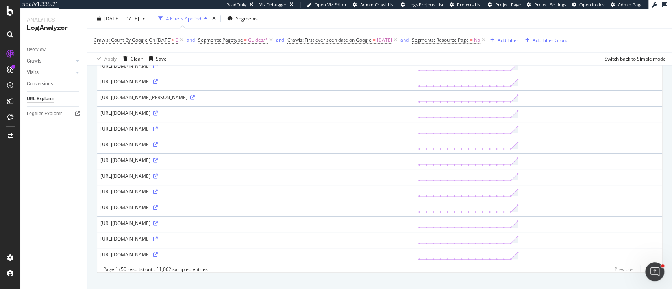
scroll to position [698, 0]
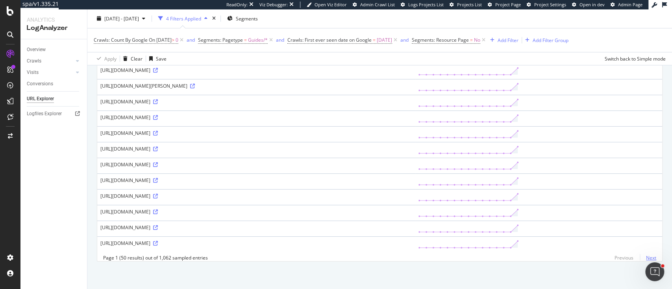
click at [646, 260] on link "Next" at bounding box center [648, 257] width 17 height 11
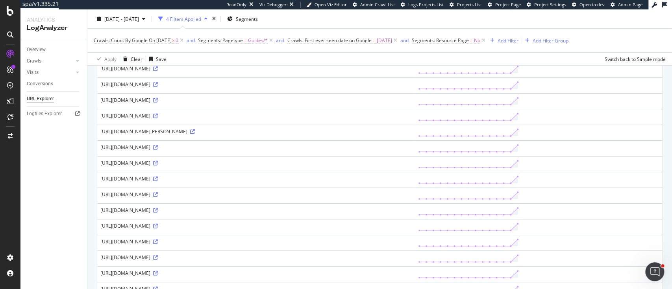
scroll to position [0, 0]
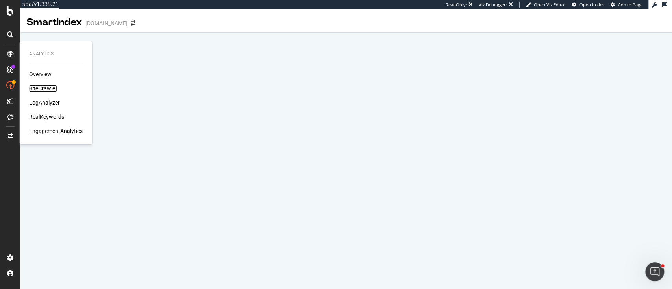
click at [38, 85] on div "SiteCrawler" at bounding box center [43, 89] width 28 height 8
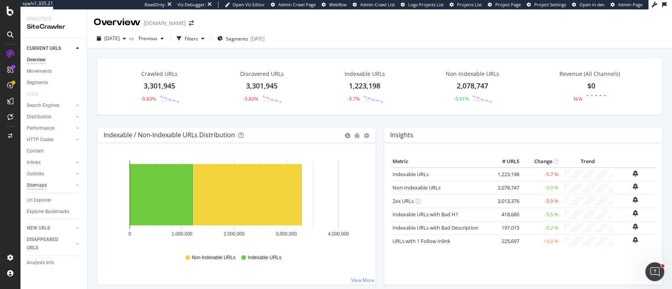
click at [43, 186] on div "Sitemaps" at bounding box center [37, 186] width 20 height 8
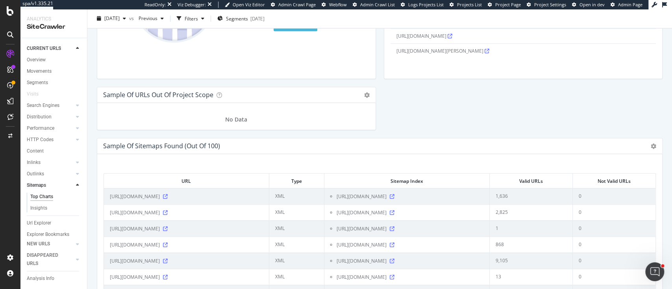
scroll to position [860, 0]
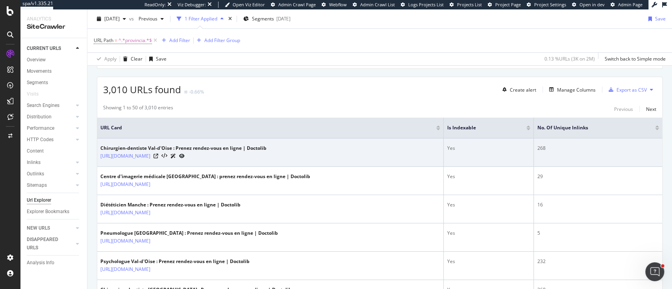
scroll to position [158, 0]
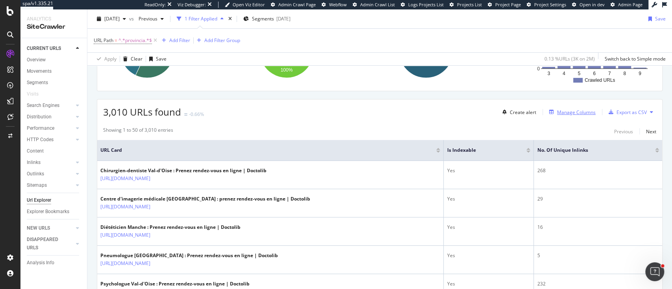
click at [560, 114] on div "Manage Columns" at bounding box center [576, 112] width 39 height 7
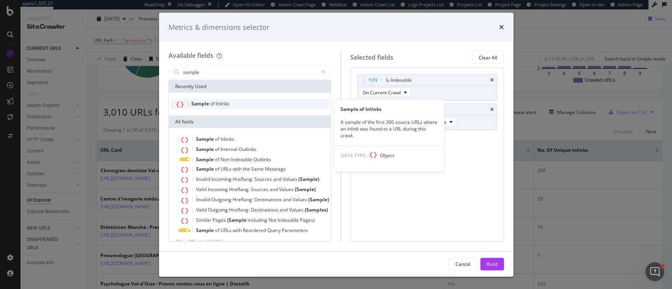
type input "sample"
click at [276, 101] on div "Sample of Inlinks" at bounding box center [250, 104] width 159 height 10
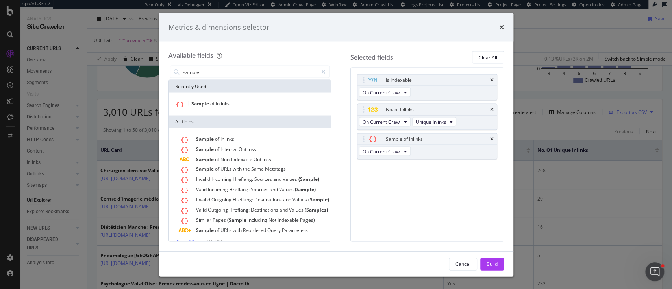
click at [492, 257] on div "Cancel Build" at bounding box center [336, 264] width 354 height 25
click at [493, 260] on div "Build" at bounding box center [492, 264] width 11 height 12
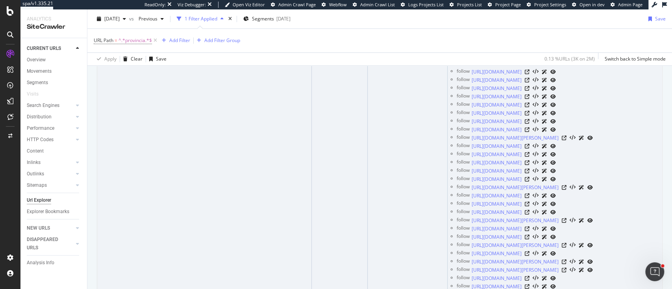
scroll to position [743, 0]
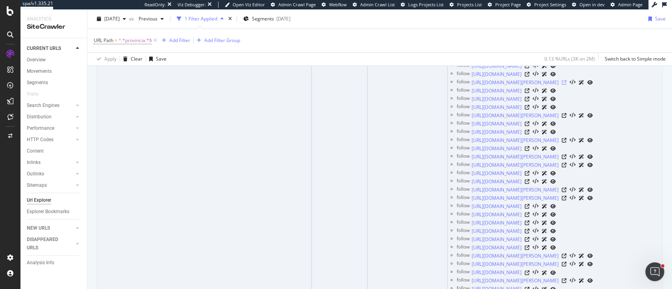
click at [567, 85] on icon at bounding box center [564, 82] width 5 height 5
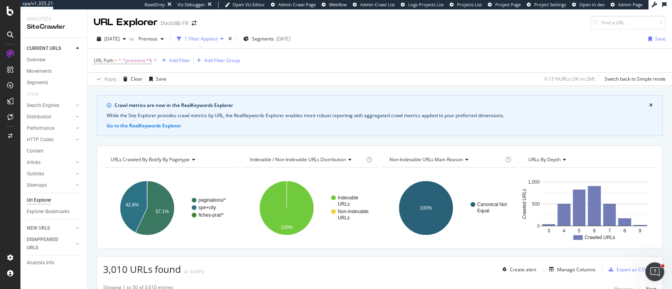
scroll to position [105, 0]
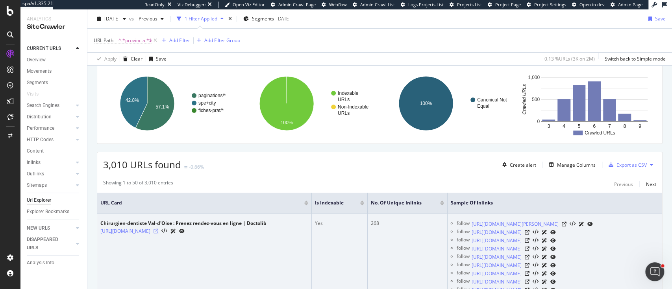
click at [158, 229] on icon at bounding box center [156, 231] width 5 height 5
